Goal: Check status: Check status

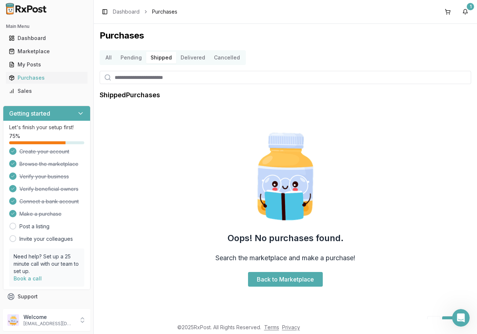
click at [198, 62] on button "Delivered" at bounding box center [192, 58] width 33 height 12
click at [185, 60] on button "Delivered" at bounding box center [192, 58] width 33 height 12
click at [114, 60] on button "All" at bounding box center [108, 58] width 15 height 12
click at [107, 60] on button "All" at bounding box center [108, 58] width 15 height 12
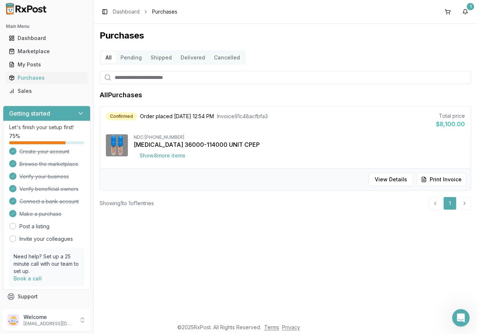
drag, startPoint x: 156, startPoint y: 93, endPoint x: 220, endPoint y: 129, distance: 73.3
click at [220, 129] on div "Confirmed Order placed [DATE] 12:54 PM Invoice 91c48acfbfa3 Total price $8,100.…" at bounding box center [285, 137] width 371 height 62
click at [401, 180] on button "View Details" at bounding box center [391, 179] width 45 height 13
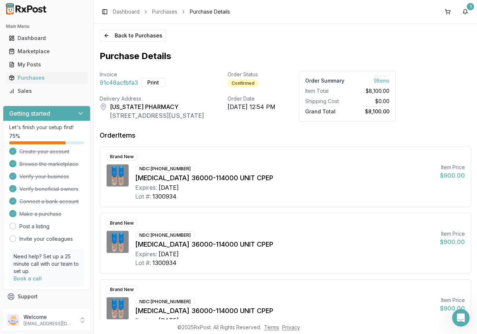
click at [153, 41] on div "Back to Purchases Purchase Details Invoice 91c48acfbfa3 Print Order Status Conf…" at bounding box center [285, 171] width 383 height 295
click at [153, 39] on button "Back to Purchases" at bounding box center [133, 36] width 67 height 12
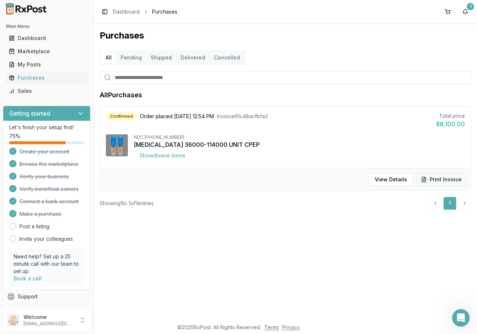
click at [432, 178] on button "Print Invoice" at bounding box center [441, 179] width 50 height 13
